Goal: Information Seeking & Learning: Compare options

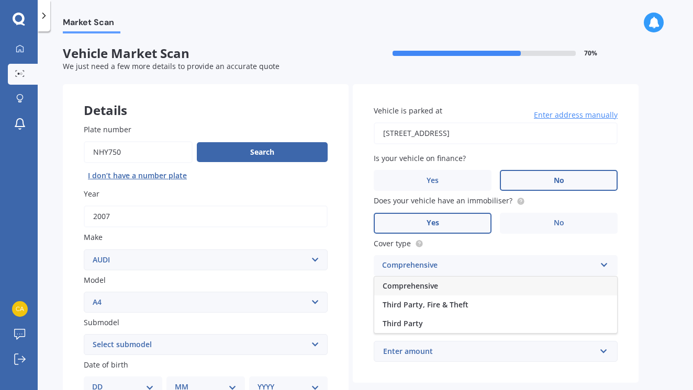
select select "AUDI"
select select "A4"
click at [486, 277] on div "Comprehensive" at bounding box center [495, 286] width 243 height 19
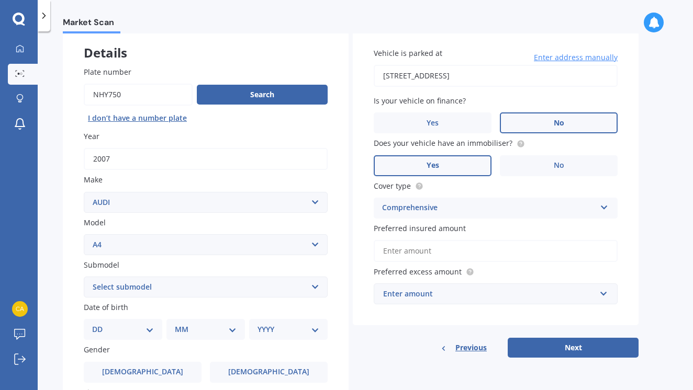
click at [490, 250] on input "Preferred insured amount" at bounding box center [495, 251] width 244 height 22
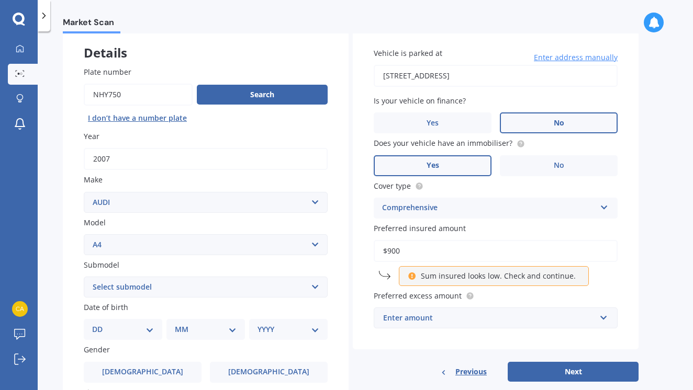
type input "$9,000"
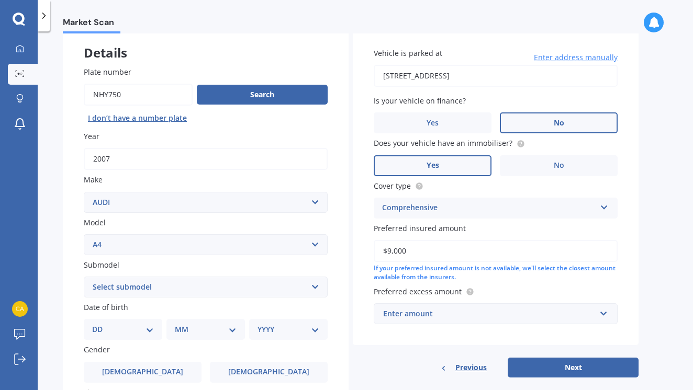
click at [574, 309] on div "Enter amount" at bounding box center [489, 314] width 212 height 12
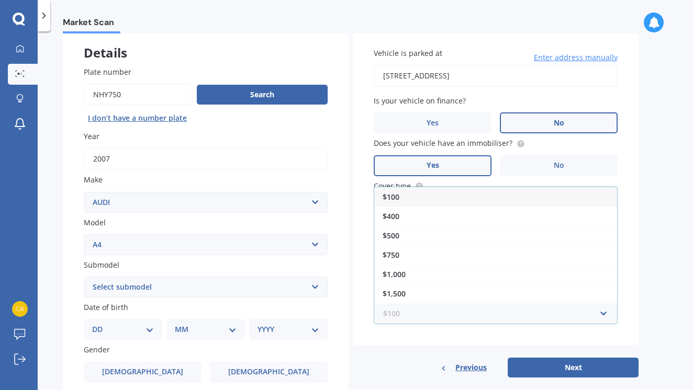
click at [602, 311] on input "text" at bounding box center [492, 314] width 234 height 20
click at [490, 292] on div "$2,000" at bounding box center [495, 294] width 243 height 19
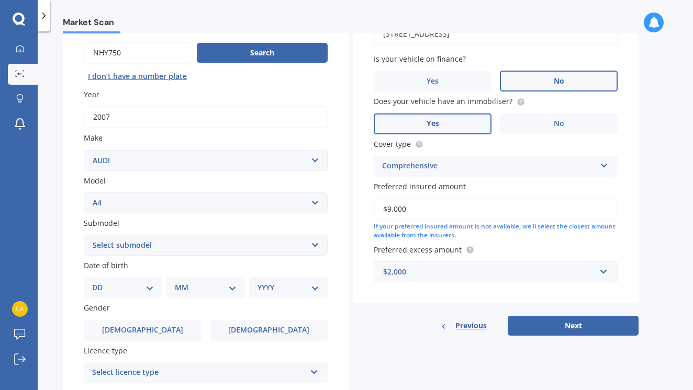
scroll to position [105, 0]
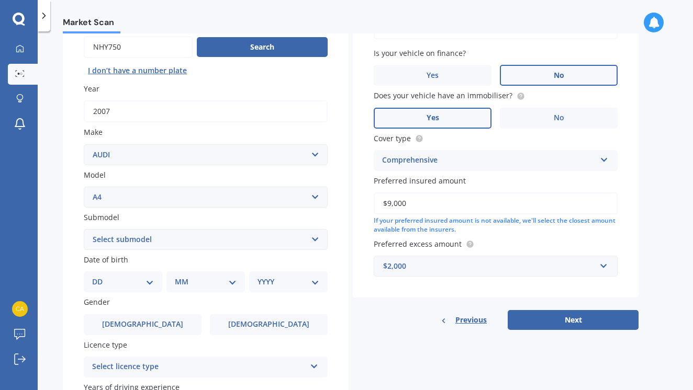
select select "S4"
select select "V8"
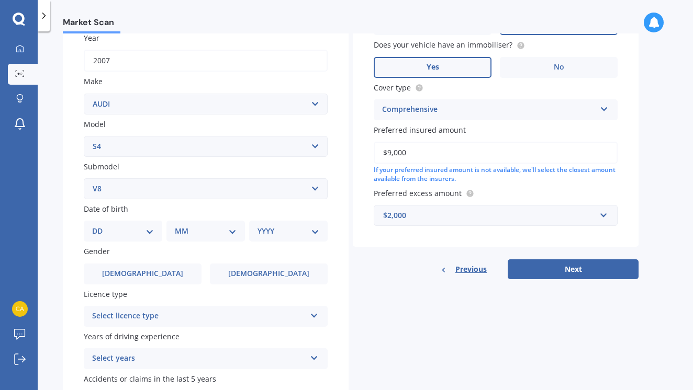
scroll to position [181, 0]
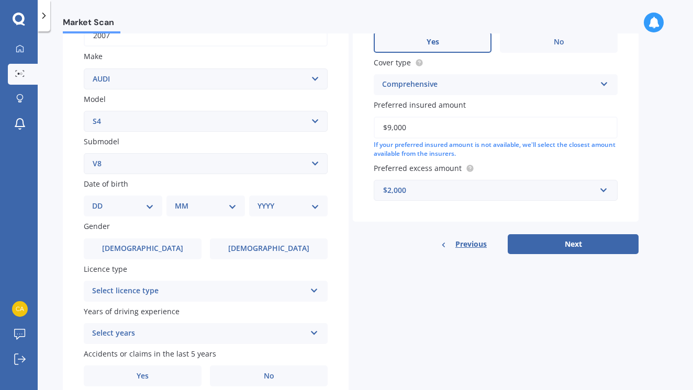
click at [137, 196] on div "DD 01 02 03 04 05 06 07 08 09 10 11 12 13 14 15 16 17 18 19 20 21 22 23 24 25 2…" at bounding box center [123, 206] width 78 height 21
select select "05"
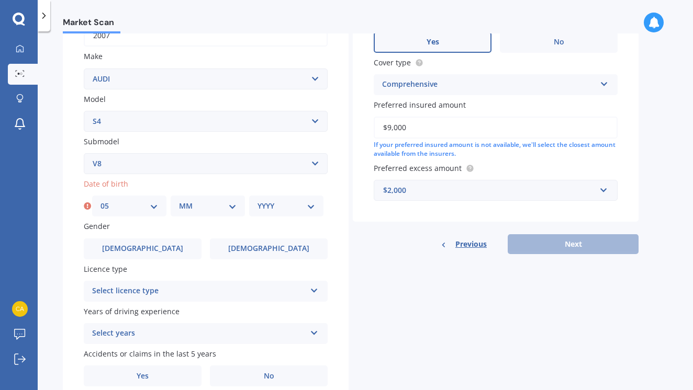
click at [203, 213] on div "MM 01 02 03 04 05 06 07 08 09 10 11 12" at bounding box center [208, 206] width 74 height 21
click at [236, 204] on div "MM 01 02 03 04 05 06 07 08 09 10 11 12" at bounding box center [208, 206] width 74 height 21
click at [222, 187] on div "Date of birth DD 01 02 03 04 05 06 07 08 09 10 11 12 13 14 15 16 17 18 19 20 21…" at bounding box center [206, 197] width 244 height 38
select select "10"
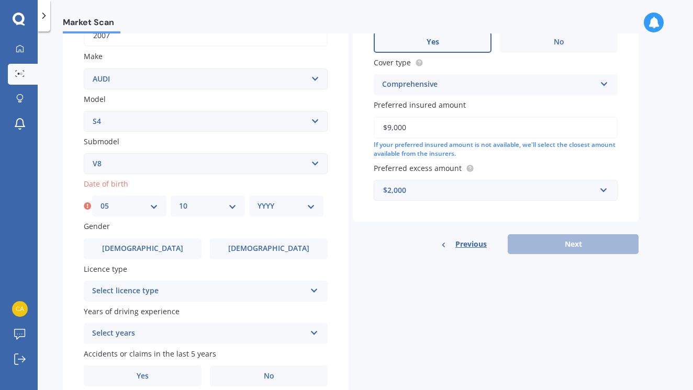
select select "2003"
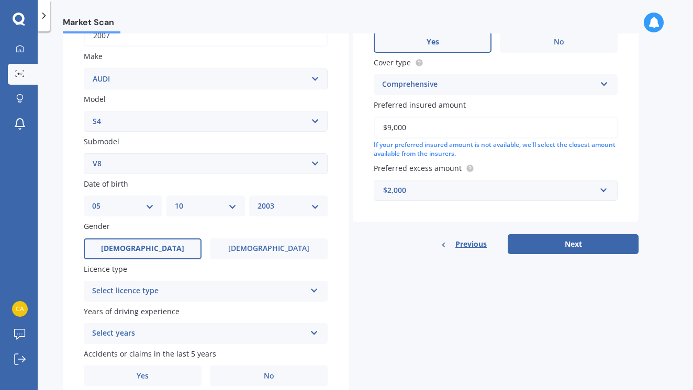
click at [169, 252] on label "[DEMOGRAPHIC_DATA]" at bounding box center [143, 249] width 118 height 21
click at [0, 0] on input "[DEMOGRAPHIC_DATA]" at bounding box center [0, 0] width 0 height 0
click at [189, 296] on div "Select licence type NZ Full NZ Restricted NZ Learners Australia United Kingdom …" at bounding box center [206, 291] width 244 height 21
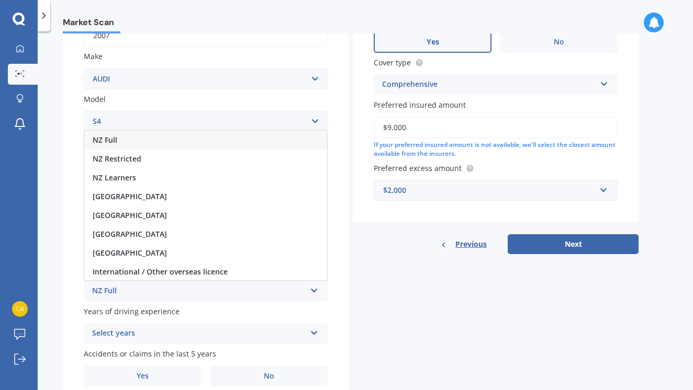
click at [248, 145] on div "NZ Full" at bounding box center [205, 140] width 243 height 19
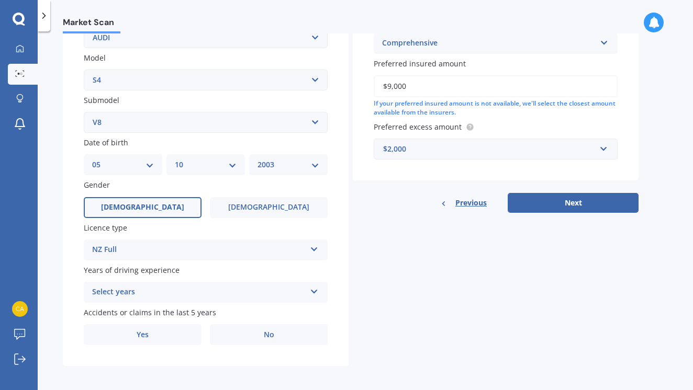
scroll to position [222, 0]
click at [227, 288] on div "Select years" at bounding box center [198, 293] width 213 height 13
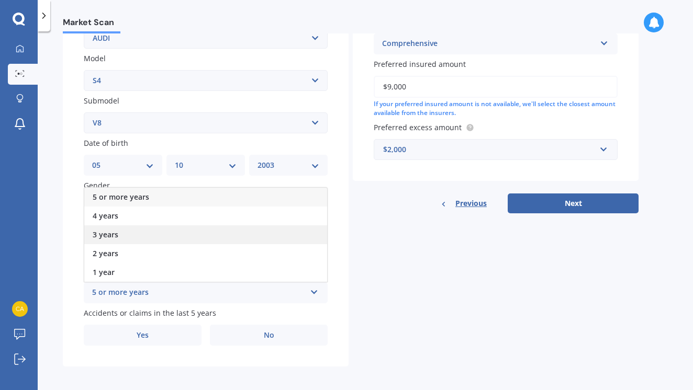
click at [243, 229] on div "3 years" at bounding box center [205, 234] width 243 height 19
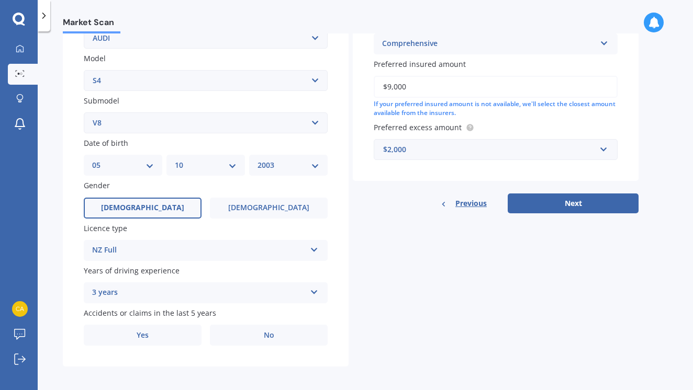
scroll to position [0, 0]
click at [269, 337] on label "No" at bounding box center [269, 335] width 118 height 21
click at [0, 0] on input "No" at bounding box center [0, 0] width 0 height 0
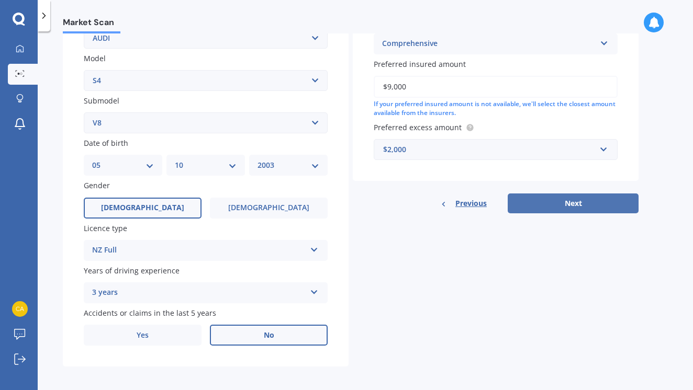
click at [596, 197] on button "Next" at bounding box center [572, 204] width 131 height 20
select select "05"
select select "10"
select select "2003"
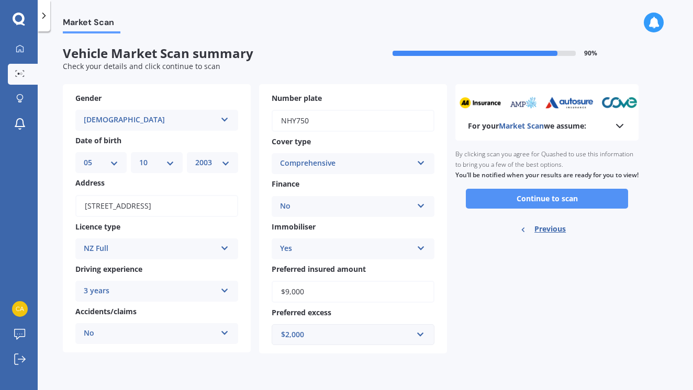
click at [579, 206] on button "Continue to scan" at bounding box center [547, 199] width 162 height 20
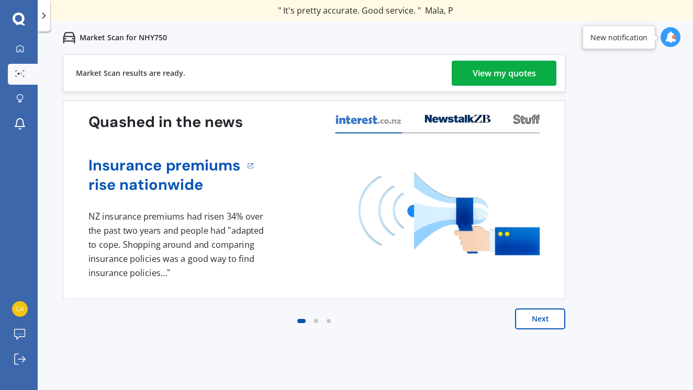
click at [512, 75] on div "View my quotes" at bounding box center [503, 73] width 63 height 25
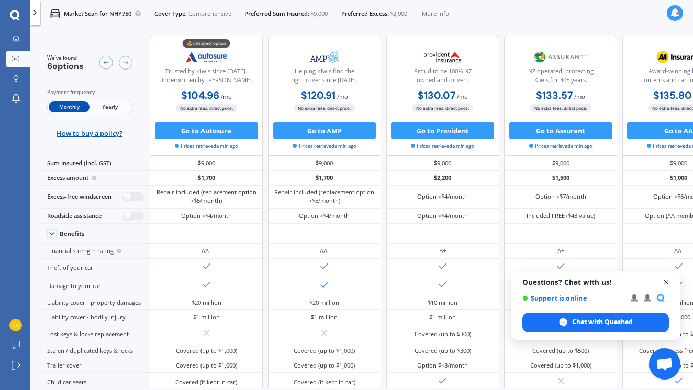
click at [668, 283] on span "Close chat" at bounding box center [666, 282] width 13 height 13
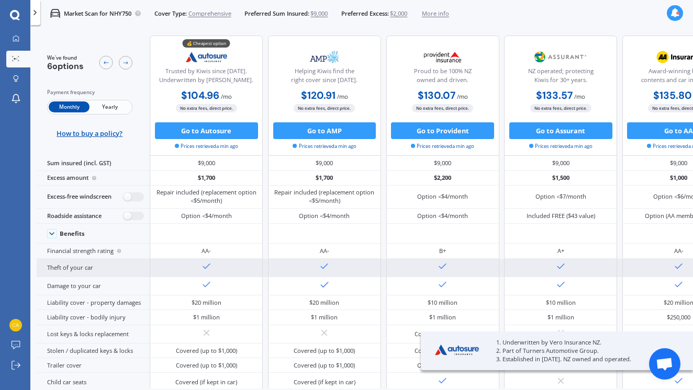
click at [667, 277] on div at bounding box center [678, 268] width 113 height 18
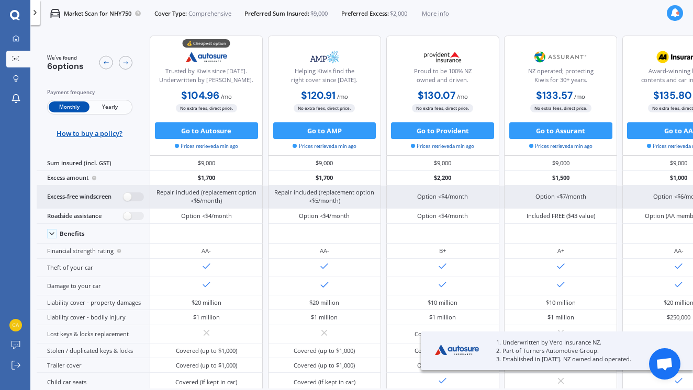
click at [671, 277] on div at bounding box center [678, 268] width 113 height 18
click at [666, 277] on div at bounding box center [678, 268] width 113 height 18
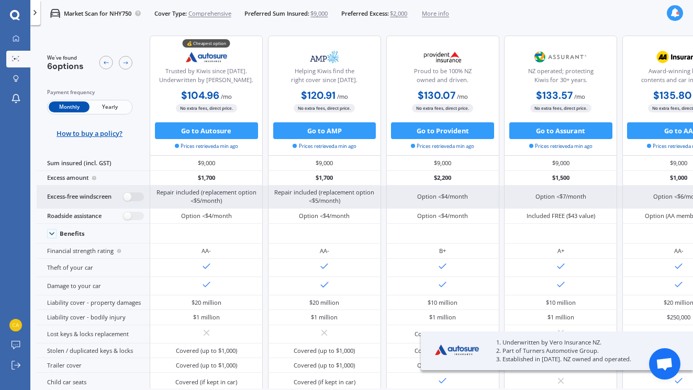
click at [666, 277] on div at bounding box center [678, 268] width 113 height 18
click at [663, 193] on div "Option <$6/month" at bounding box center [678, 197] width 113 height 23
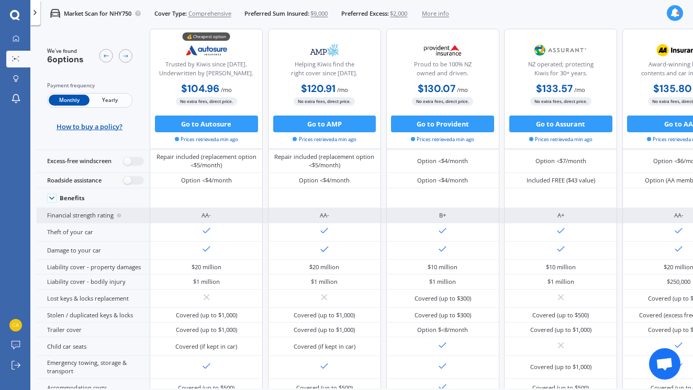
scroll to position [50, 0]
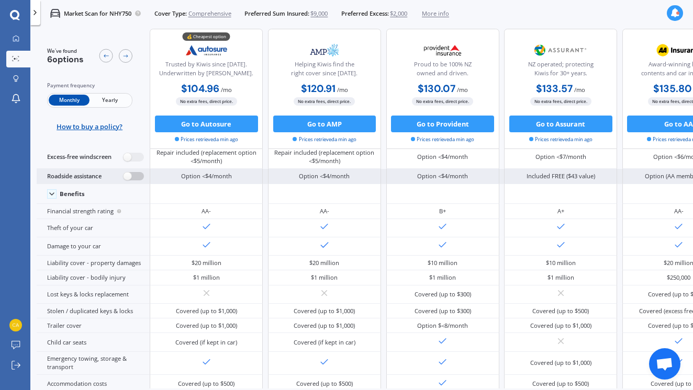
click at [139, 181] on label at bounding box center [133, 176] width 20 height 9
radio input "true"
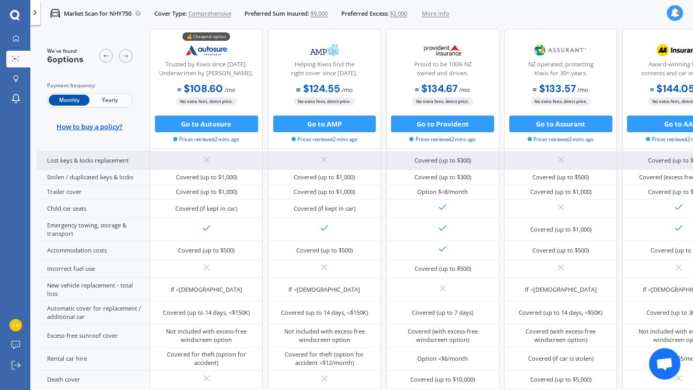
scroll to position [226, 0]
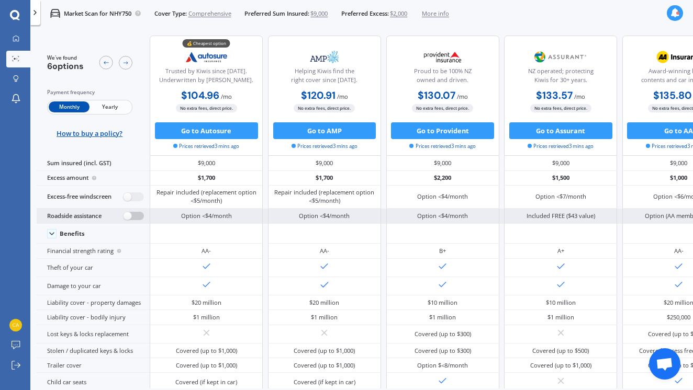
click at [132, 221] on label at bounding box center [133, 216] width 20 height 9
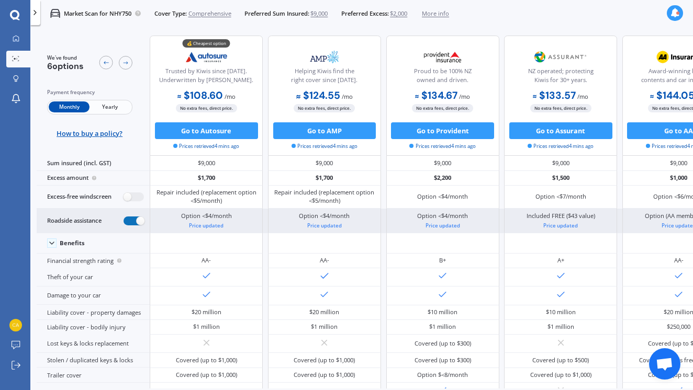
radio input "true"
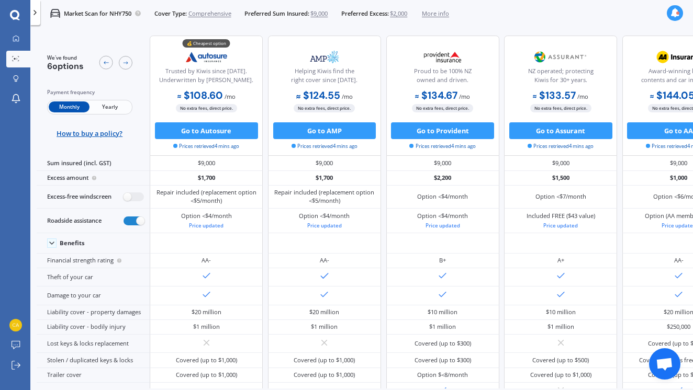
click at [111, 111] on span "Yearly" at bounding box center [109, 106] width 41 height 11
click at [76, 109] on span "Monthly" at bounding box center [69, 106] width 41 height 11
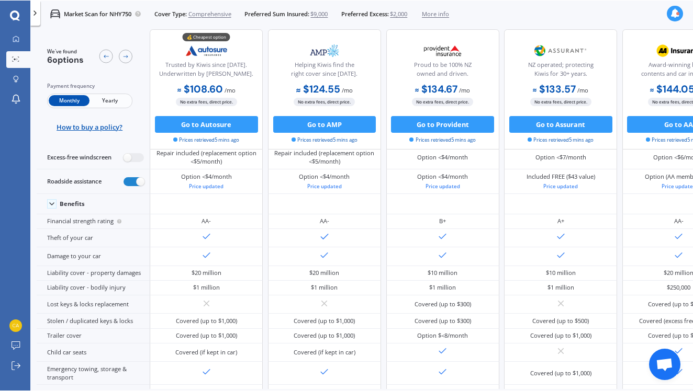
scroll to position [50, 0]
click at [18, 59] on icon at bounding box center [15, 58] width 7 height 5
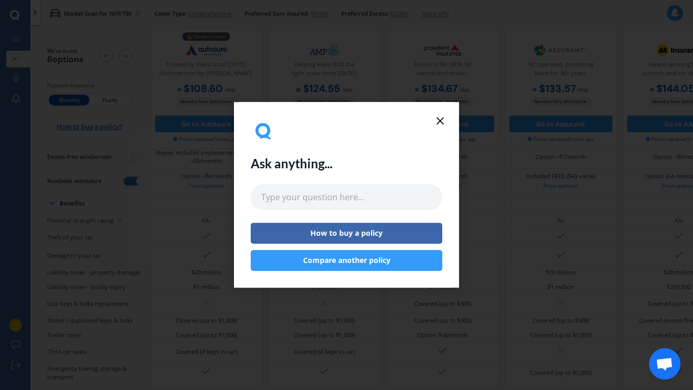
click at [439, 126] on icon at bounding box center [440, 121] width 13 height 13
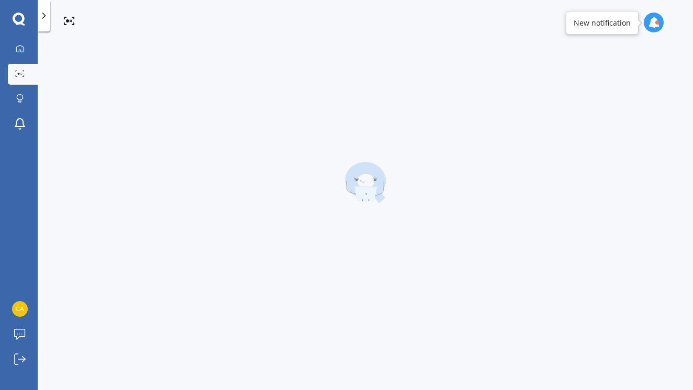
click at [437, 119] on div at bounding box center [365, 182] width 605 height 273
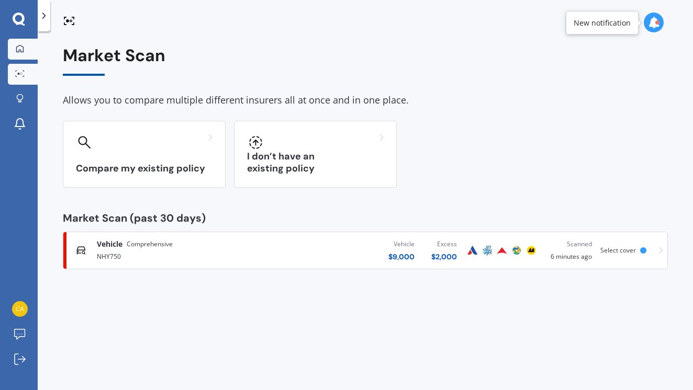
click at [25, 48] on div at bounding box center [20, 48] width 16 height 9
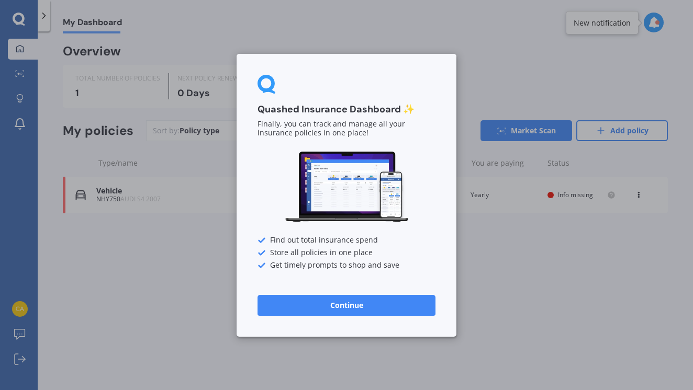
click at [397, 298] on button "Continue" at bounding box center [346, 305] width 178 height 21
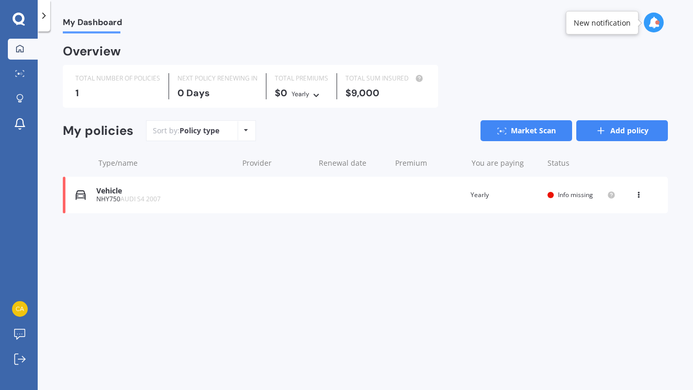
click at [596, 133] on icon at bounding box center [600, 131] width 10 height 10
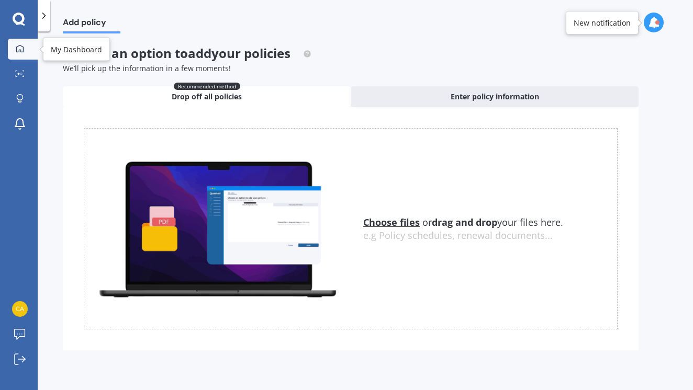
click at [19, 49] on icon at bounding box center [20, 48] width 8 height 8
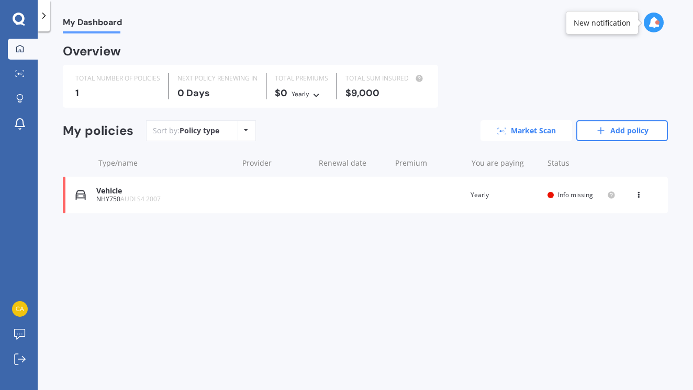
click at [539, 133] on link "Market Scan" at bounding box center [526, 130] width 92 height 21
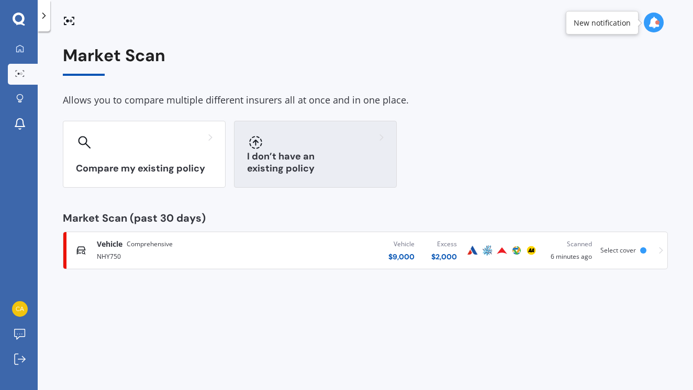
click at [308, 173] on h3 "I don’t have an existing policy" at bounding box center [315, 163] width 137 height 24
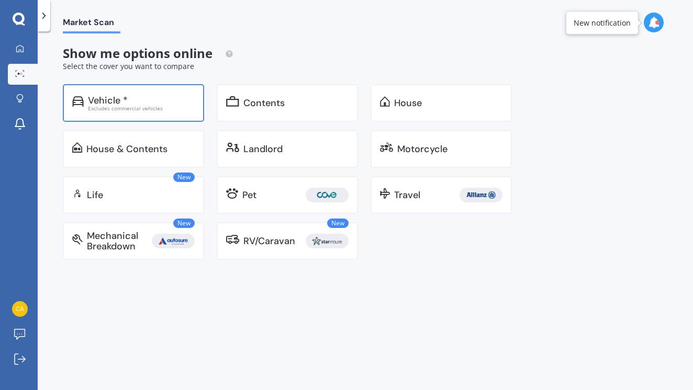
click at [133, 106] on div "Excludes commercial vehicles" at bounding box center [141, 108] width 107 height 5
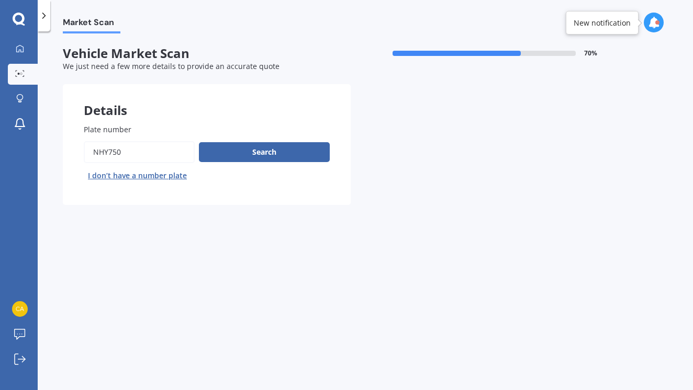
drag, startPoint x: 136, startPoint y: 149, endPoint x: 71, endPoint y: 146, distance: 64.9
click at [71, 146] on div "Plate number Search I don’t have a number plate" at bounding box center [207, 154] width 288 height 102
type input "rhr876"
click at [0, 0] on button "Next" at bounding box center [0, 0] width 0 height 0
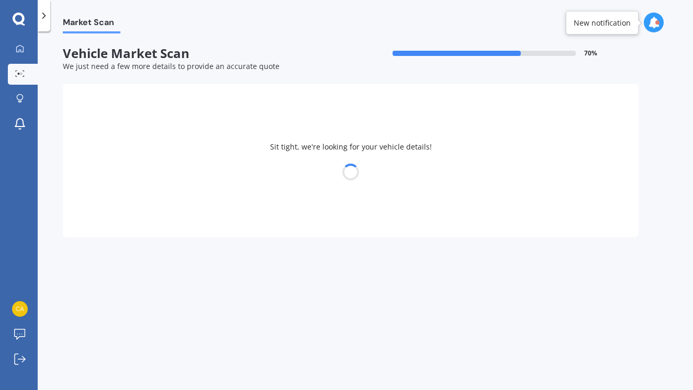
select select "AUDI"
select select "Q5"
select select "05"
select select "10"
select select "2003"
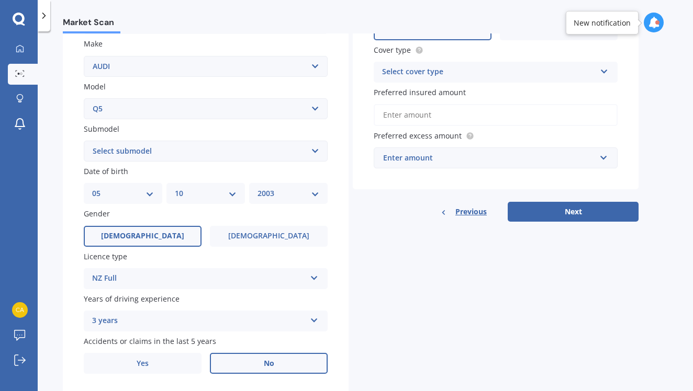
scroll to position [195, 0]
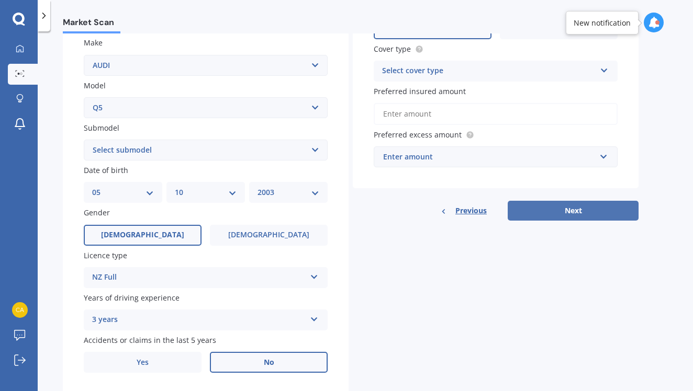
click at [573, 212] on button "Next" at bounding box center [572, 211] width 131 height 20
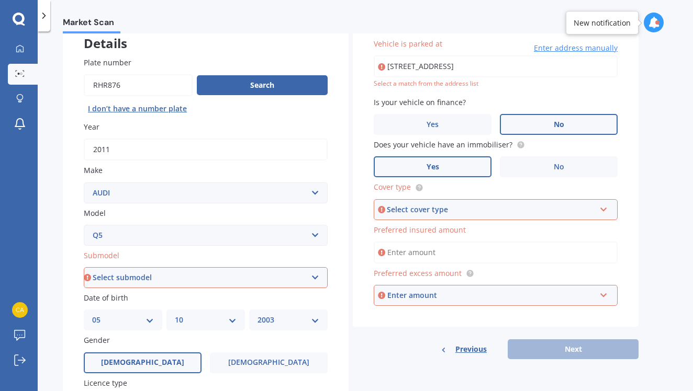
scroll to position [46, 0]
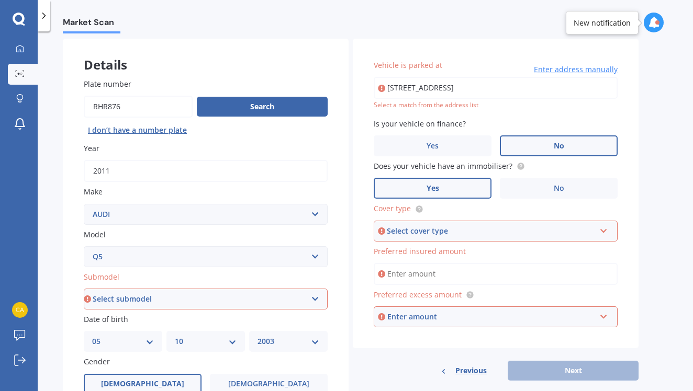
click at [468, 228] on div "Select cover type" at bounding box center [491, 231] width 208 height 12
click at [465, 251] on div "Comprehensive" at bounding box center [496, 251] width 242 height 19
click at [468, 275] on input "Preferred insured amount" at bounding box center [495, 274] width 244 height 22
type input "$8"
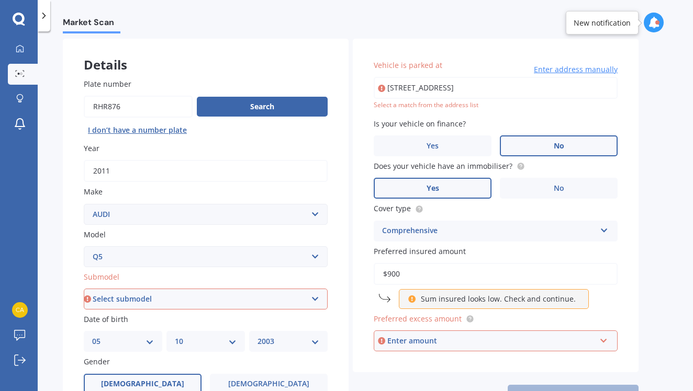
type input "$9,000"
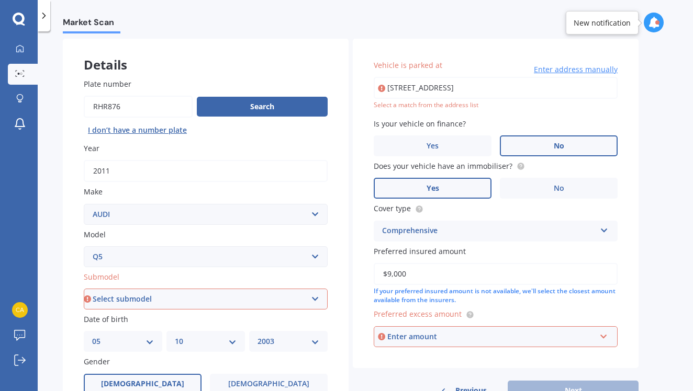
click at [477, 332] on div "Enter amount" at bounding box center [491, 337] width 208 height 12
drag, startPoint x: 571, startPoint y: 323, endPoint x: 500, endPoint y: 288, distance: 79.8
click at [571, 323] on div "Vehicle is parked at [STREET_ADDRESS] Enter address manually Select a match fro…" at bounding box center [496, 204] width 286 height 330
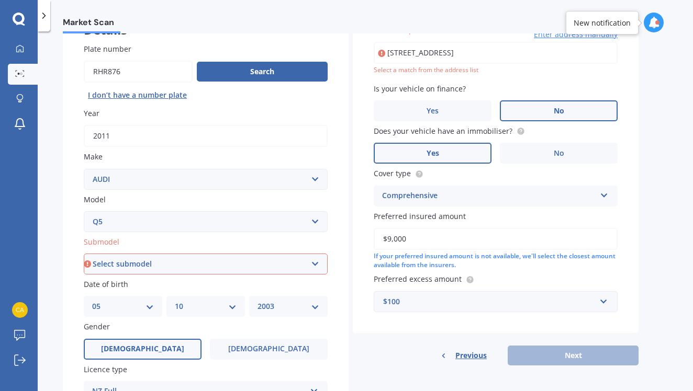
scroll to position [94, 0]
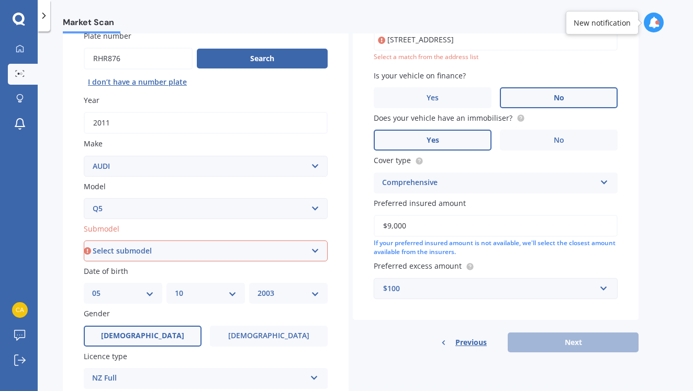
click at [513, 283] on div "$100" at bounding box center [489, 289] width 212 height 12
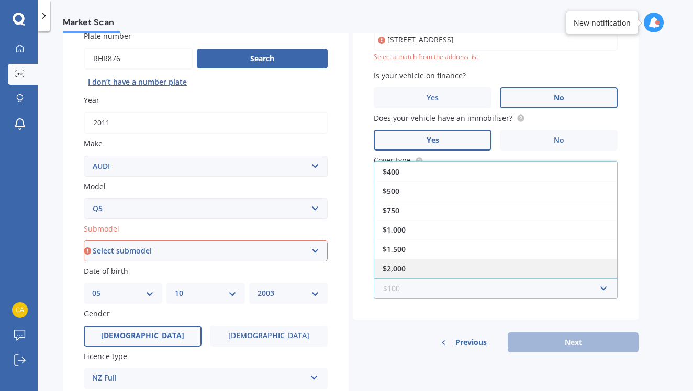
scroll to position [19, 0]
click at [516, 271] on div "$2,000" at bounding box center [495, 268] width 243 height 19
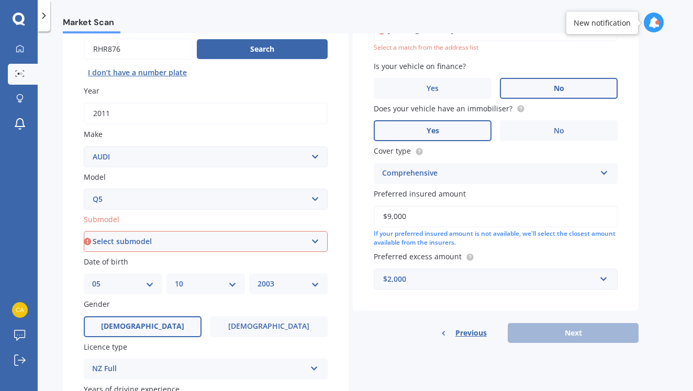
scroll to position [107, 0]
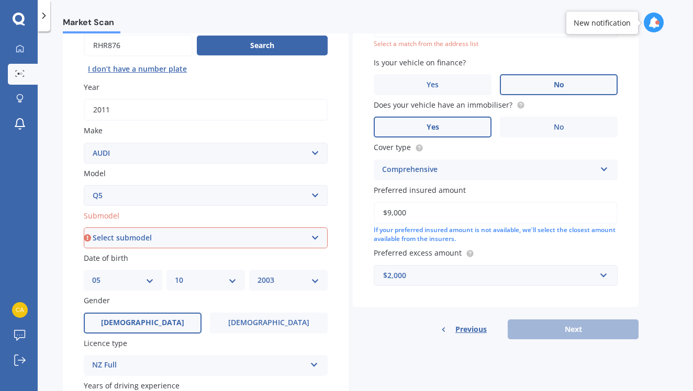
select select "PETROL TURBO"
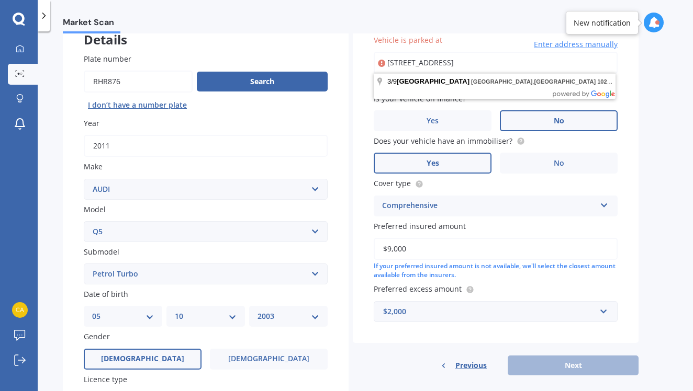
click at [627, 86] on div "Vehicle is parked at [STREET_ADDRESS] Enter address manually Select a match fro…" at bounding box center [496, 179] width 286 height 330
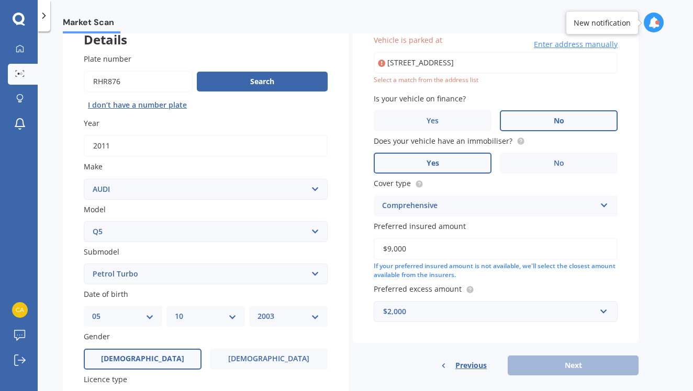
click at [502, 73] on div "[STREET_ADDRESS] Enter address manually Select a match from the address list" at bounding box center [495, 68] width 244 height 33
click at [527, 67] on input "[STREET_ADDRESS]" at bounding box center [495, 63] width 244 height 22
type input "[STREET_ADDRESS]"
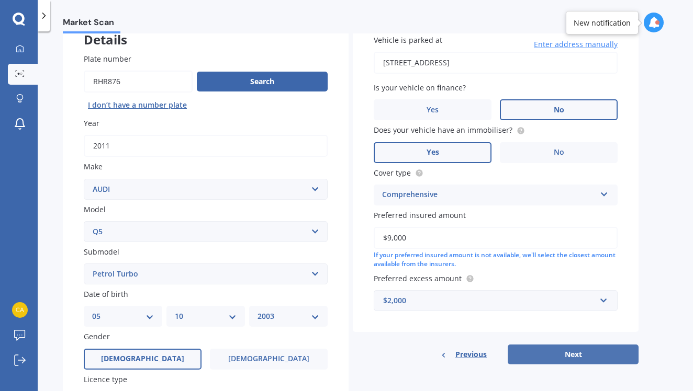
click at [621, 353] on button "Next" at bounding box center [572, 355] width 131 height 20
select select "05"
select select "10"
select select "2003"
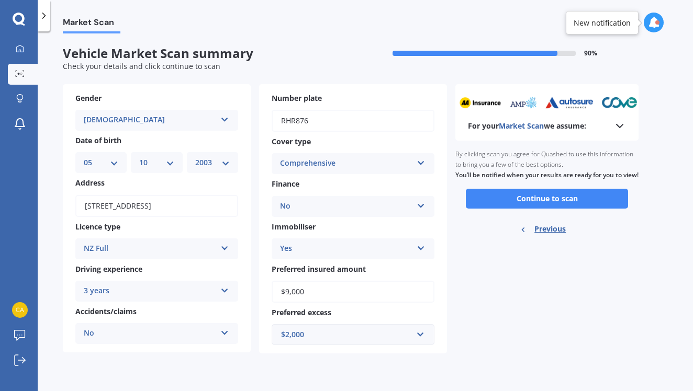
scroll to position [0, 0]
click at [575, 203] on button "Continue to scan" at bounding box center [547, 199] width 162 height 20
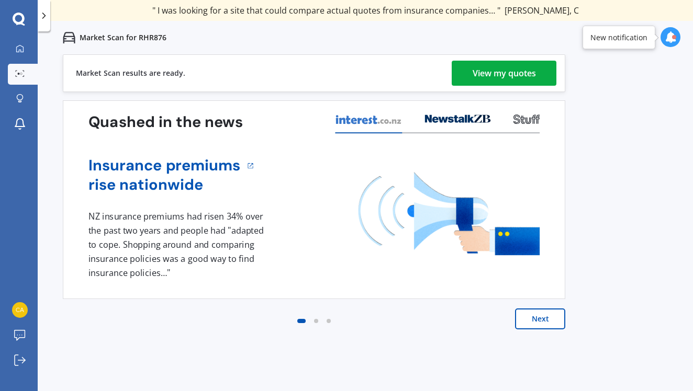
click at [502, 54] on div "Market Scan for RHR876" at bounding box center [365, 37] width 655 height 33
click at [502, 69] on div "View my quotes" at bounding box center [503, 73] width 63 height 25
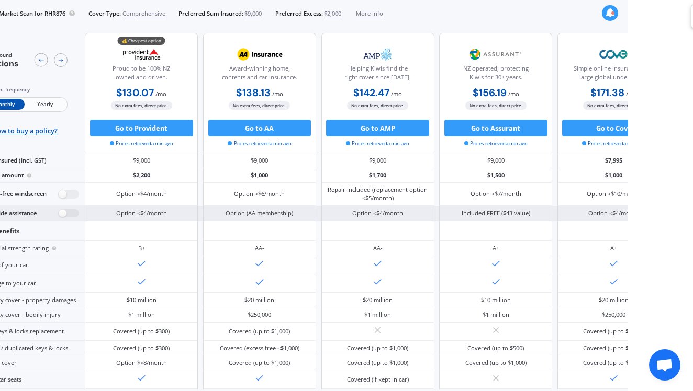
scroll to position [4, 0]
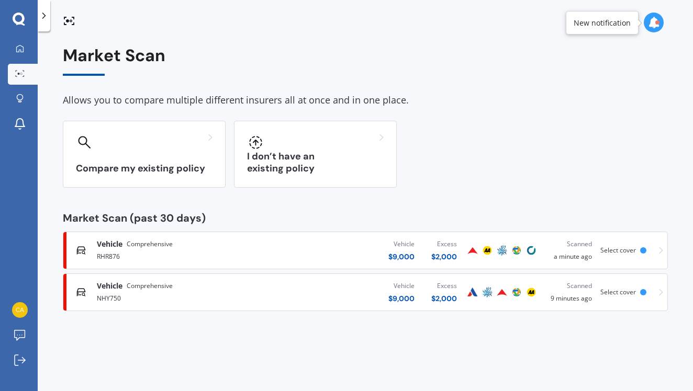
click at [179, 252] on div "RHR876" at bounding box center [184, 256] width 174 height 13
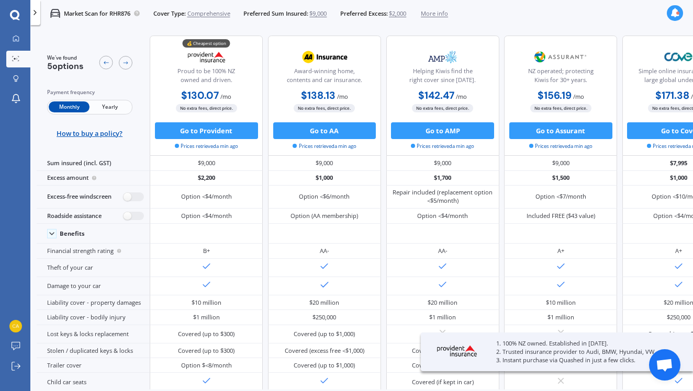
click at [120, 102] on span "Yearly" at bounding box center [109, 106] width 41 height 11
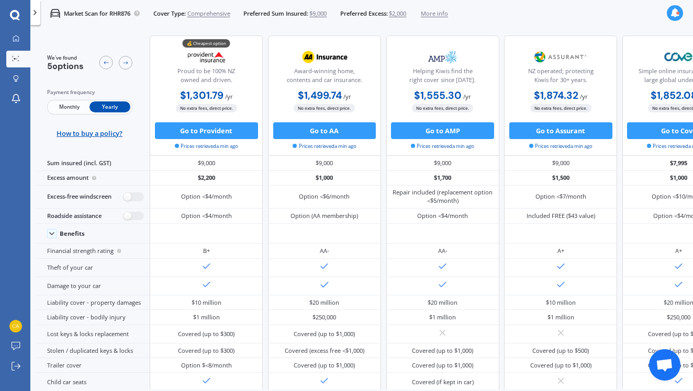
click at [71, 111] on span "Monthly" at bounding box center [69, 106] width 41 height 11
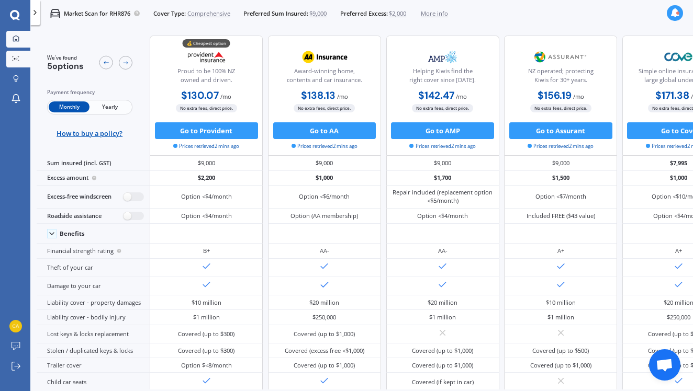
click at [17, 42] on div at bounding box center [15, 39] width 13 height 8
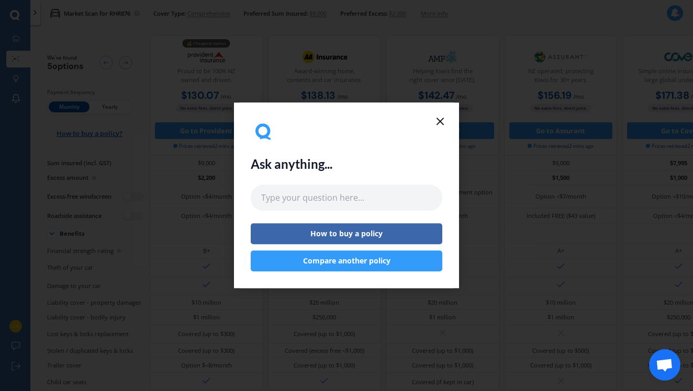
click at [442, 130] on div "Ask anything... How to buy a policy Compare another policy" at bounding box center [346, 196] width 225 height 186
click at [440, 123] on icon at bounding box center [440, 121] width 13 height 13
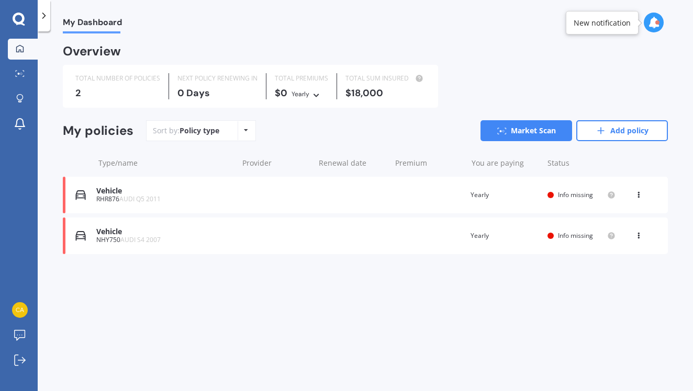
click at [169, 239] on div "NHY750 AUDI S4 2007" at bounding box center [164, 239] width 137 height 7
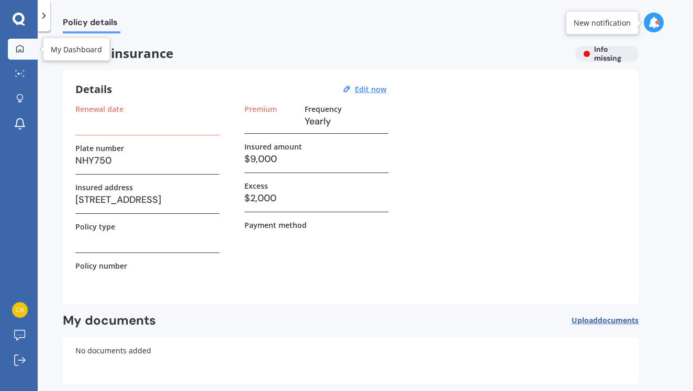
click at [20, 47] on icon at bounding box center [20, 48] width 8 height 8
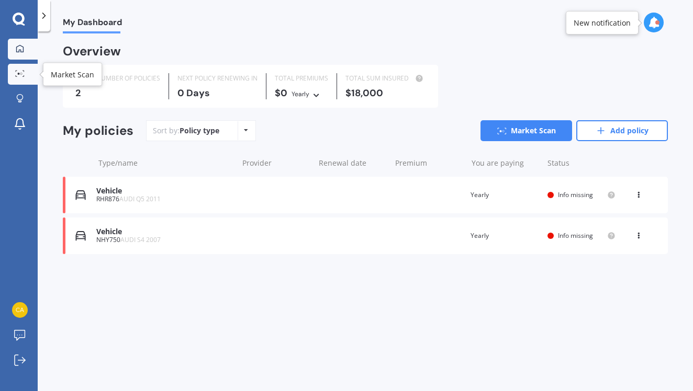
click at [18, 81] on link "Market Scan" at bounding box center [23, 74] width 30 height 21
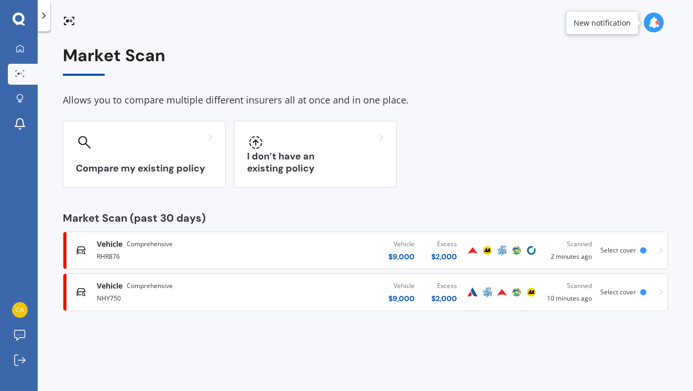
click at [182, 287] on div "Vehicle Comprehensive" at bounding box center [184, 286] width 174 height 10
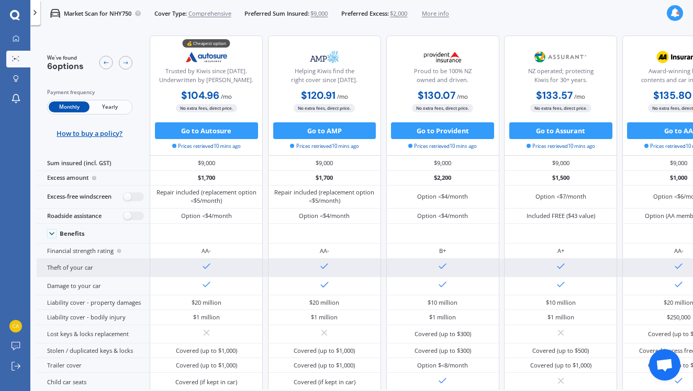
click at [111, 277] on div "Theft of your car" at bounding box center [93, 268] width 113 height 18
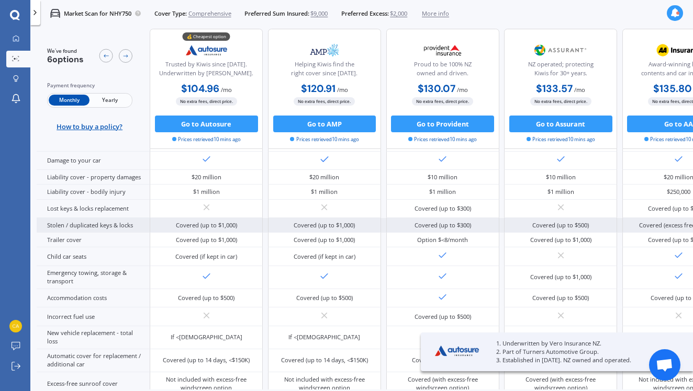
scroll to position [158, 0]
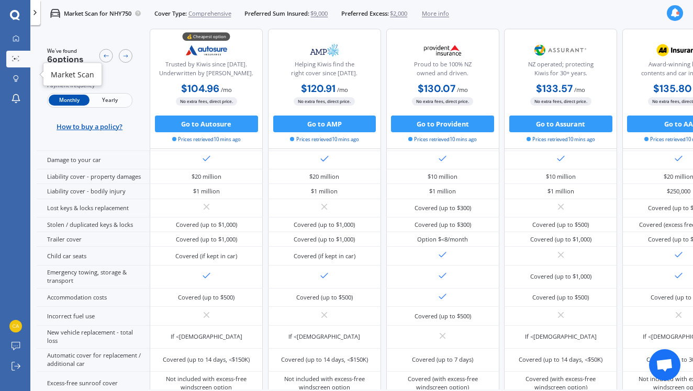
click at [19, 66] on link "Market Scan" at bounding box center [18, 59] width 24 height 17
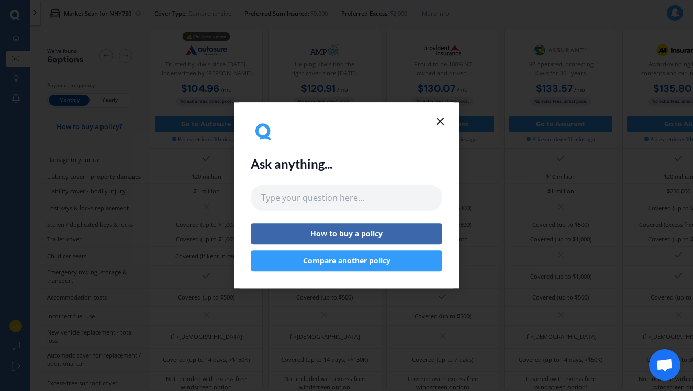
click at [438, 127] on div "Ask anything... How to buy a policy Compare another policy" at bounding box center [346, 195] width 191 height 152
click at [444, 120] on icon at bounding box center [440, 121] width 13 height 13
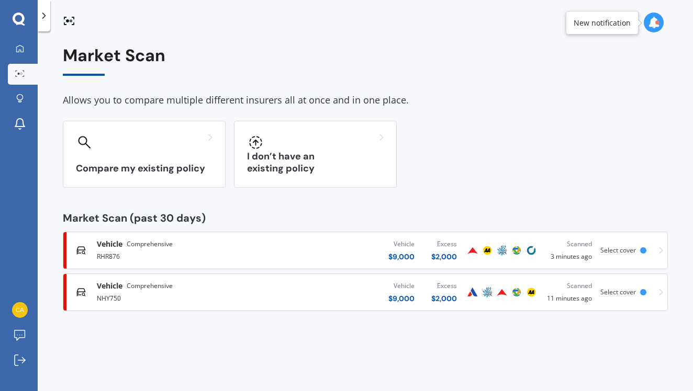
click at [200, 250] on div "RHR876" at bounding box center [184, 256] width 174 height 13
